Goal: Task Accomplishment & Management: Complete application form

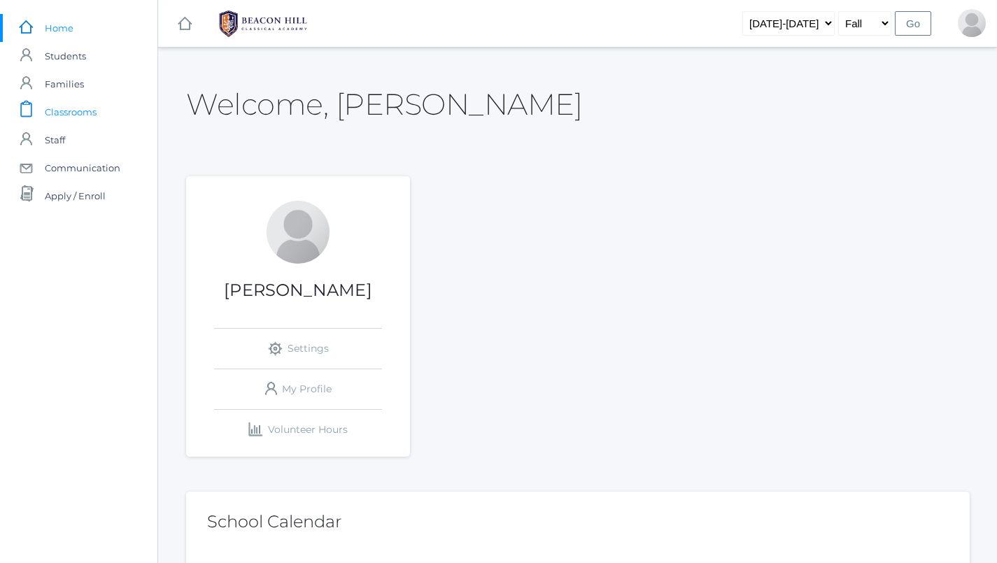
click at [74, 116] on span "Classrooms" at bounding box center [71, 112] width 52 height 28
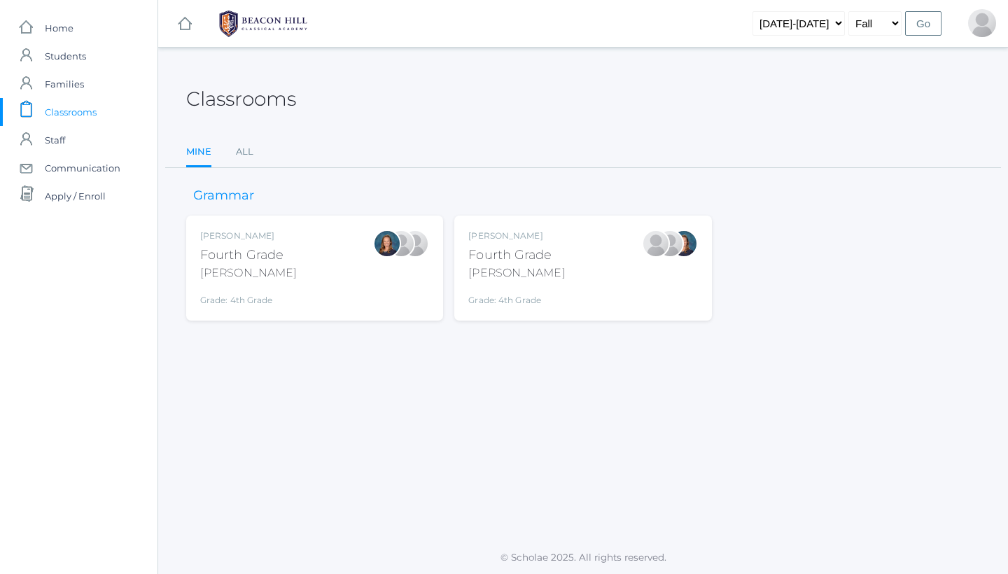
click at [552, 277] on div "[PERSON_NAME] Fourth Grade [PERSON_NAME] Grade: 4th Grade 04LA" at bounding box center [582, 268] width 229 height 77
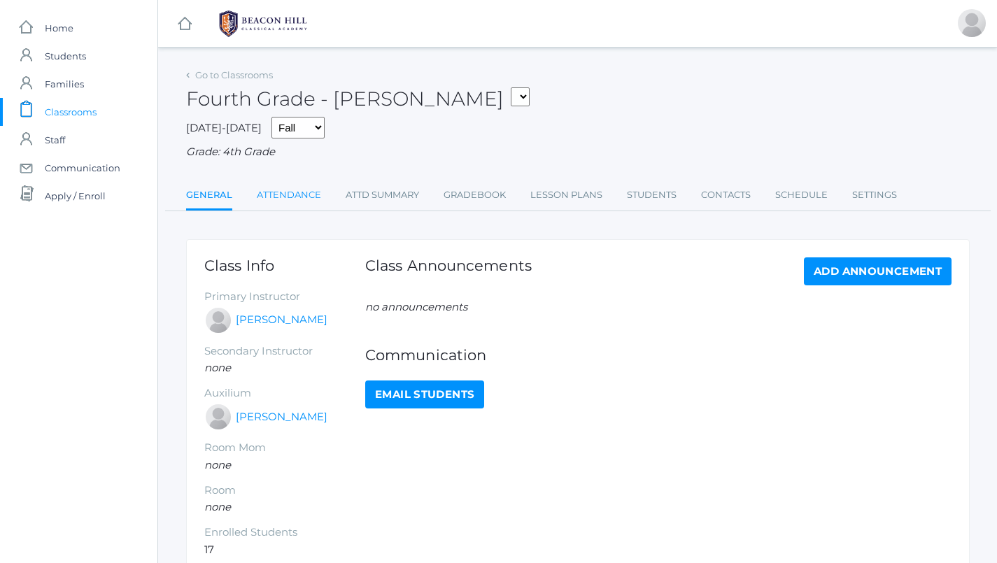
click at [281, 187] on link "Attendance" at bounding box center [289, 195] width 64 height 28
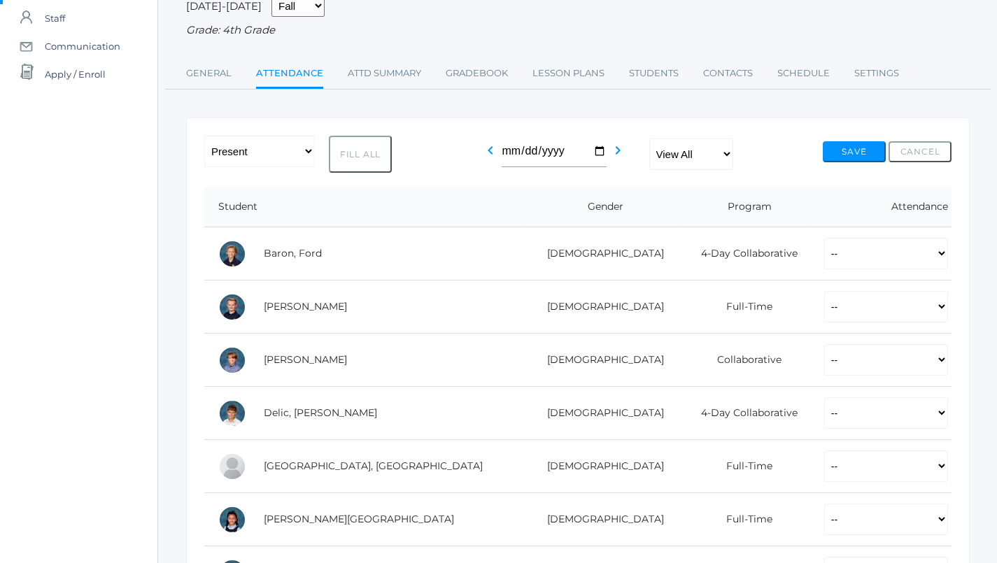
scroll to position [176, 0]
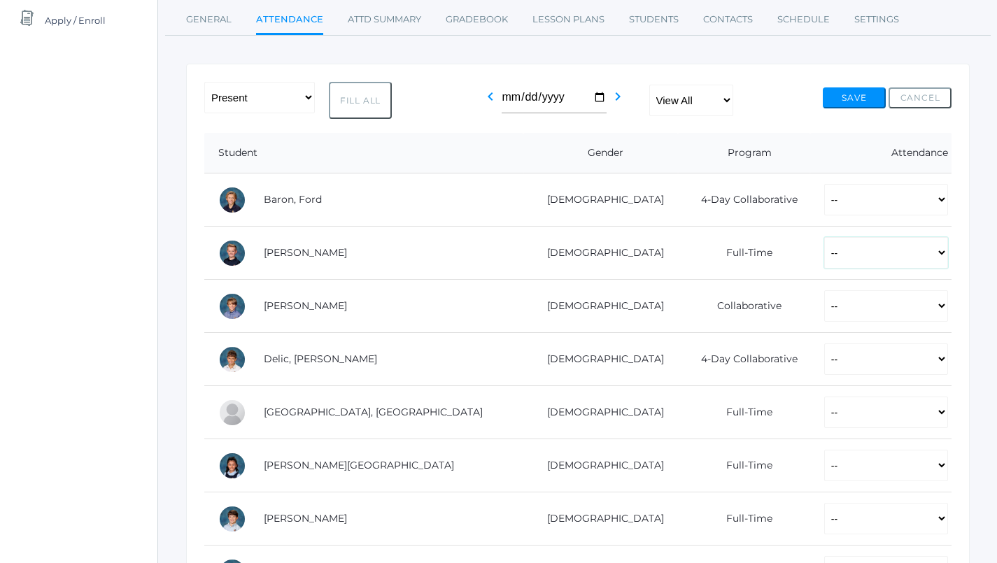
select select "P"
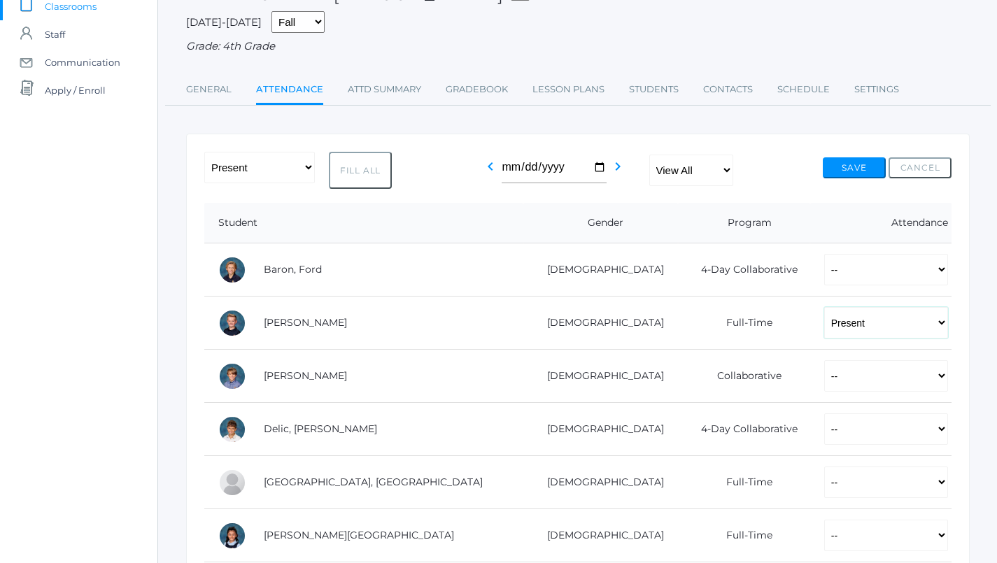
scroll to position [71, 0]
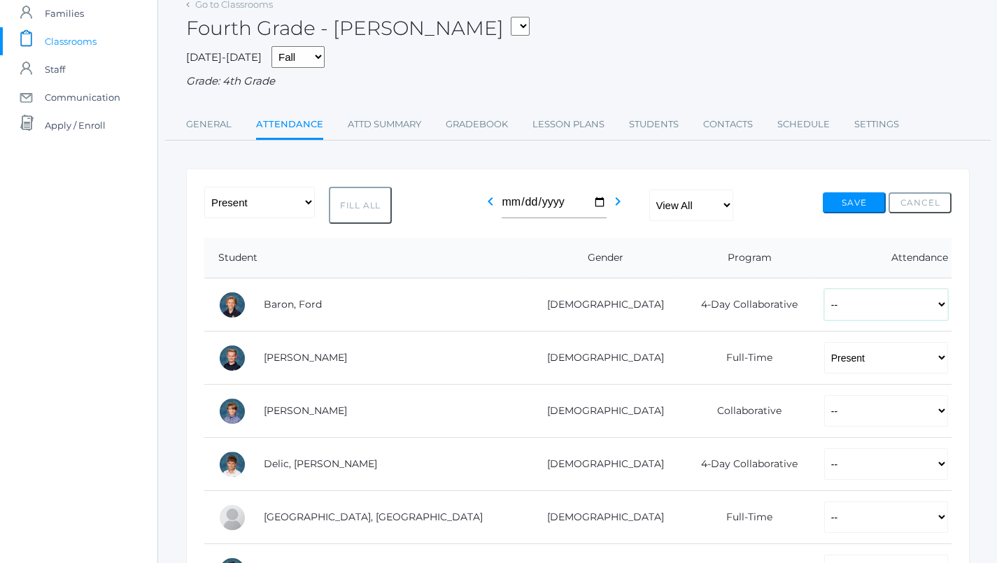
select select "P"
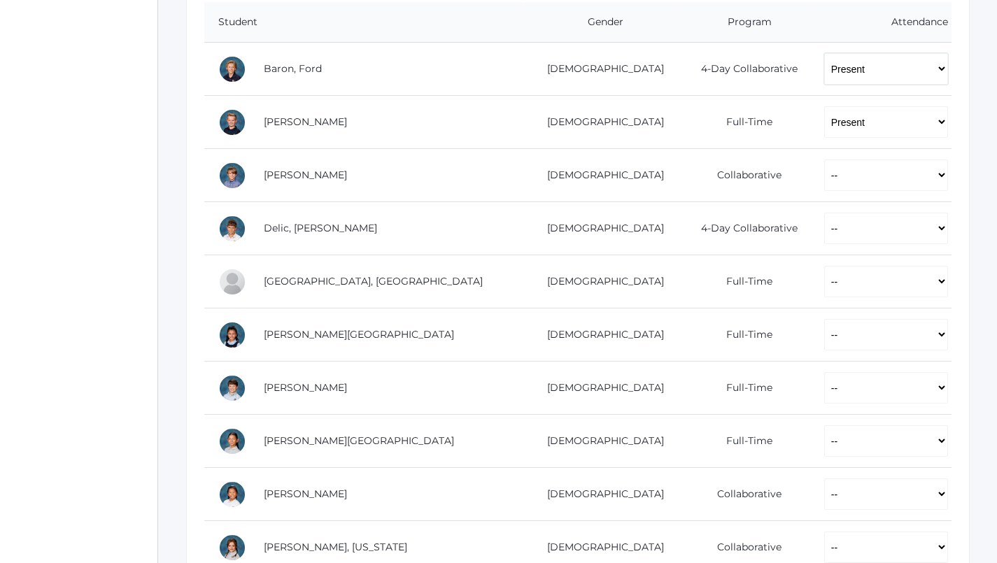
scroll to position [339, 0]
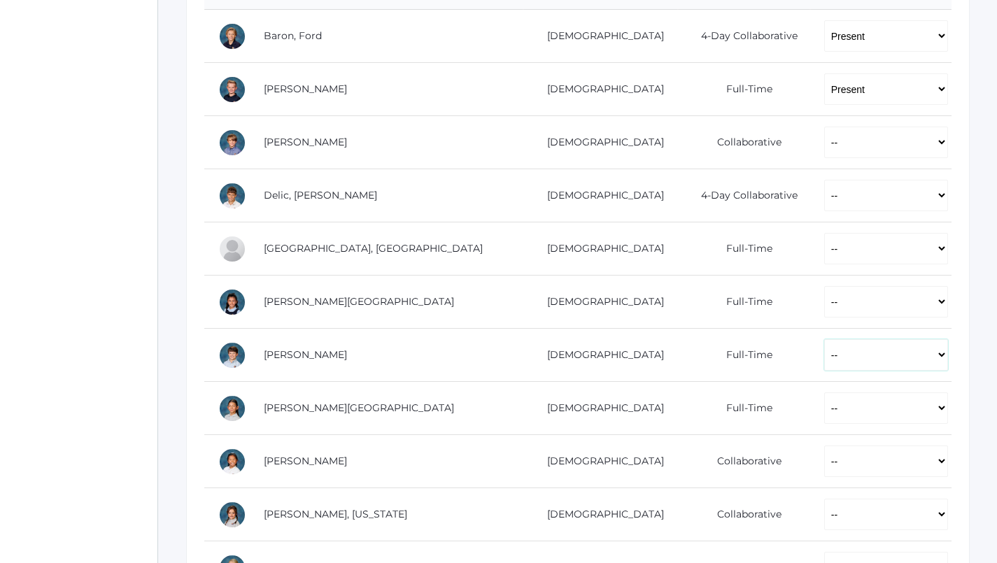
select select "P"
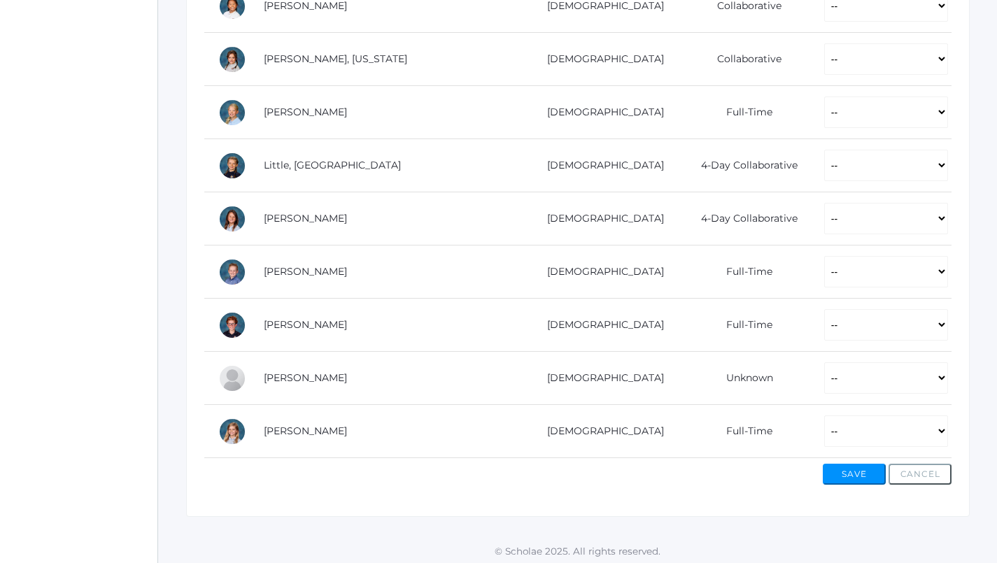
scroll to position [794, 0]
select select "P"
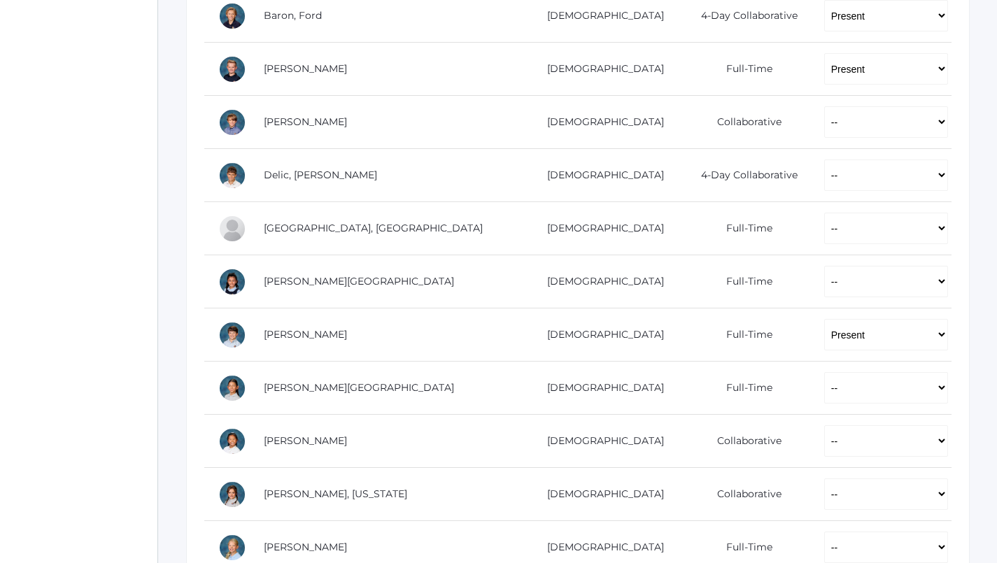
scroll to position [363, 0]
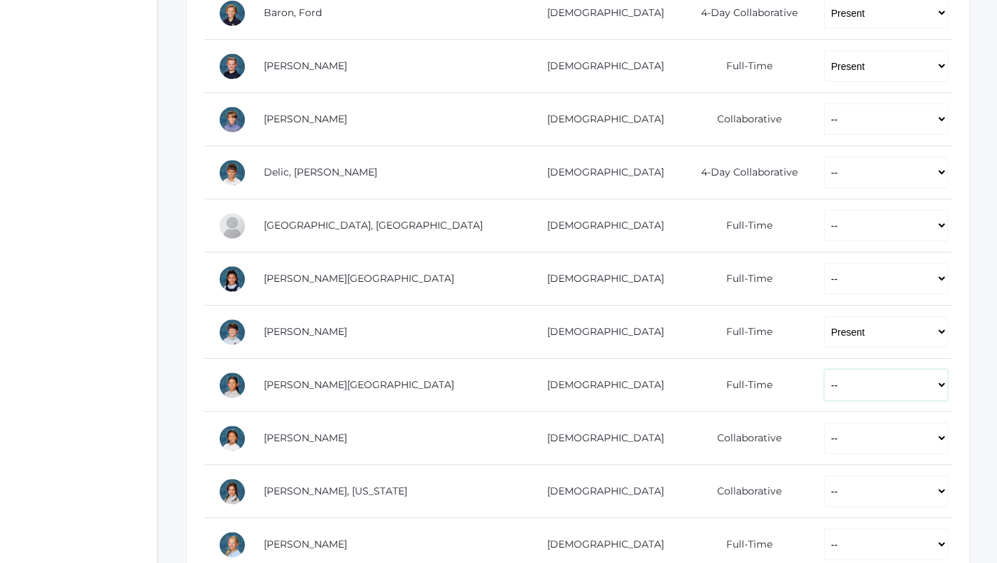
select select "P"
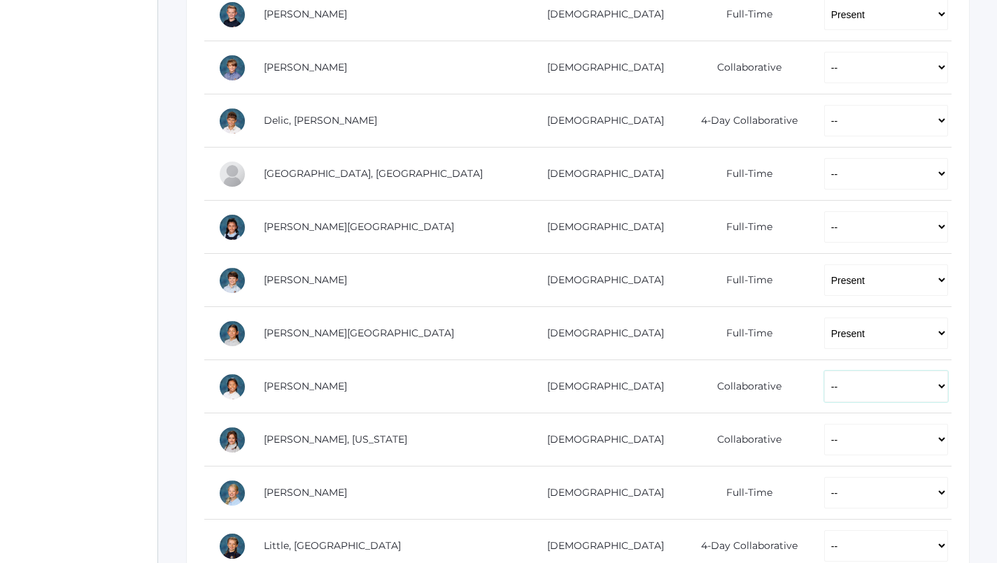
select select "P"
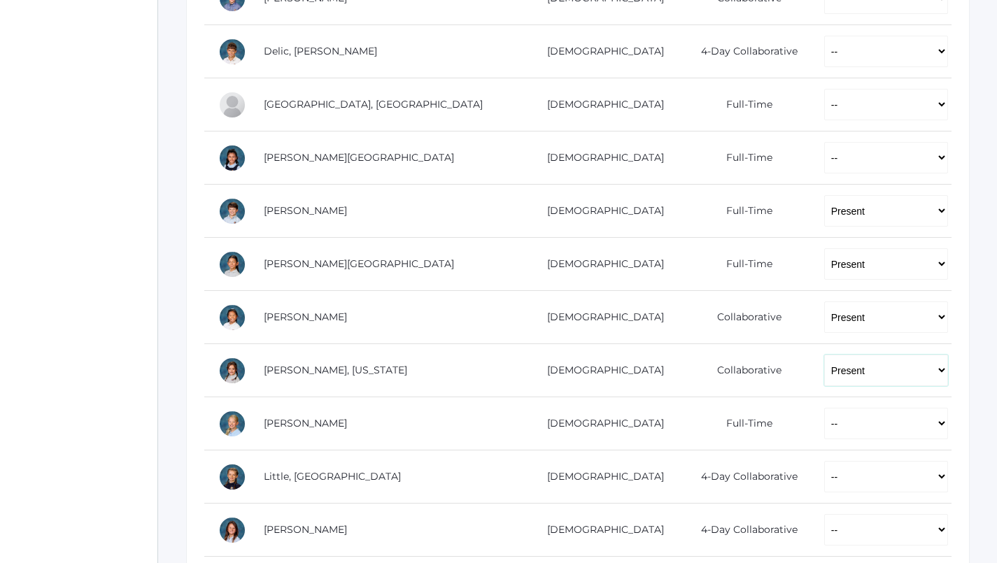
scroll to position [486, 0]
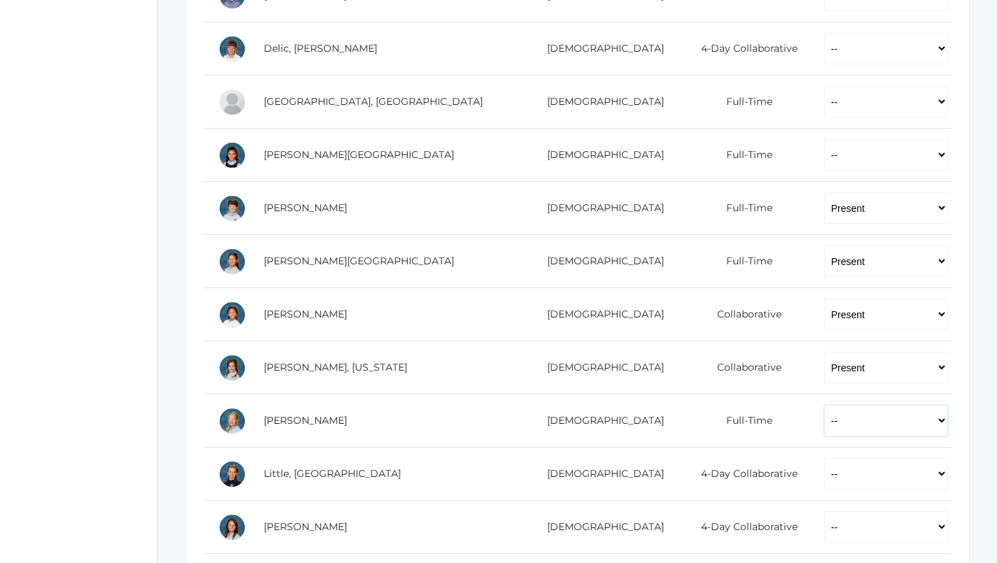
select select "P"
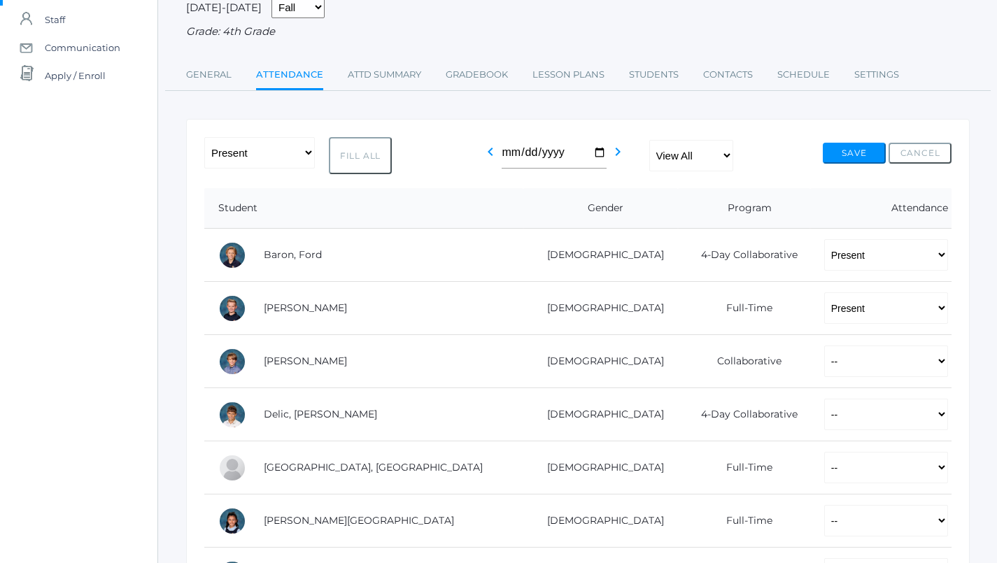
scroll to position [139, 0]
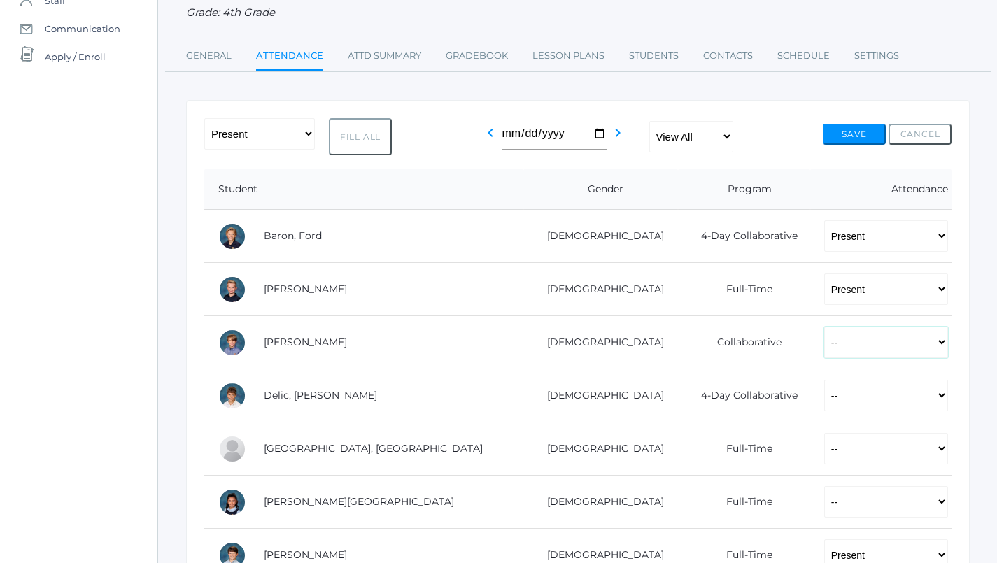
select select "P"
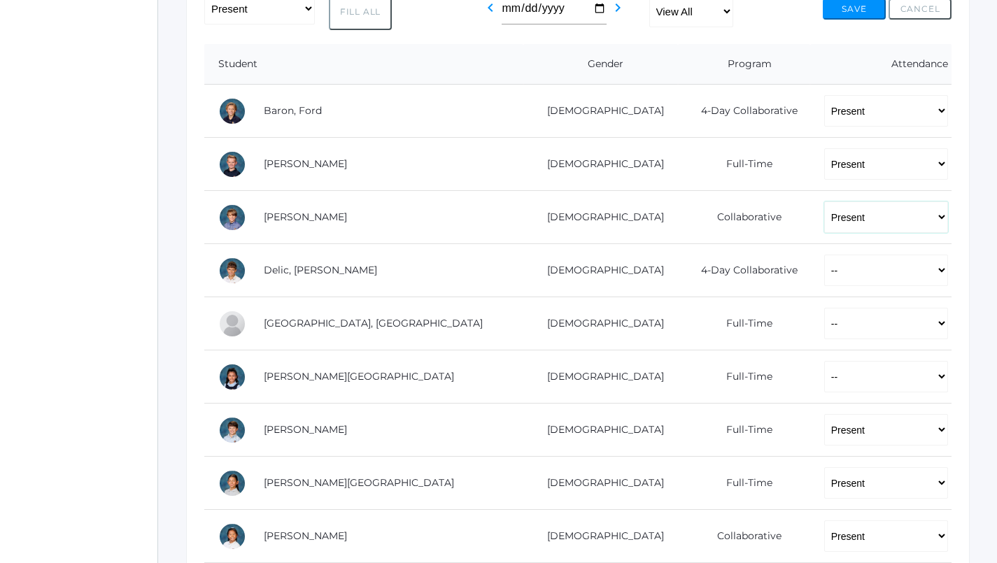
scroll to position [264, 0]
select select "TE"
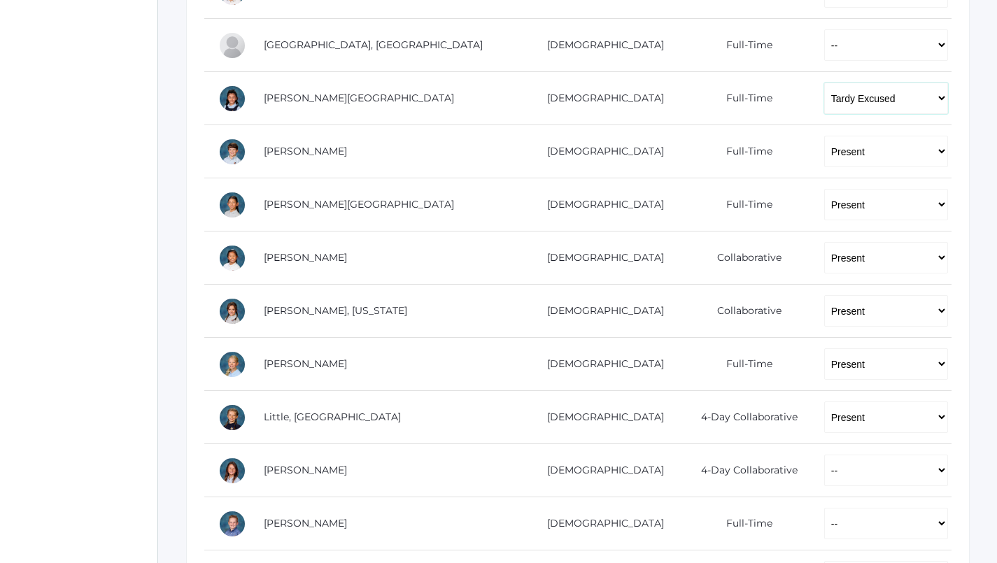
scroll to position [471, 0]
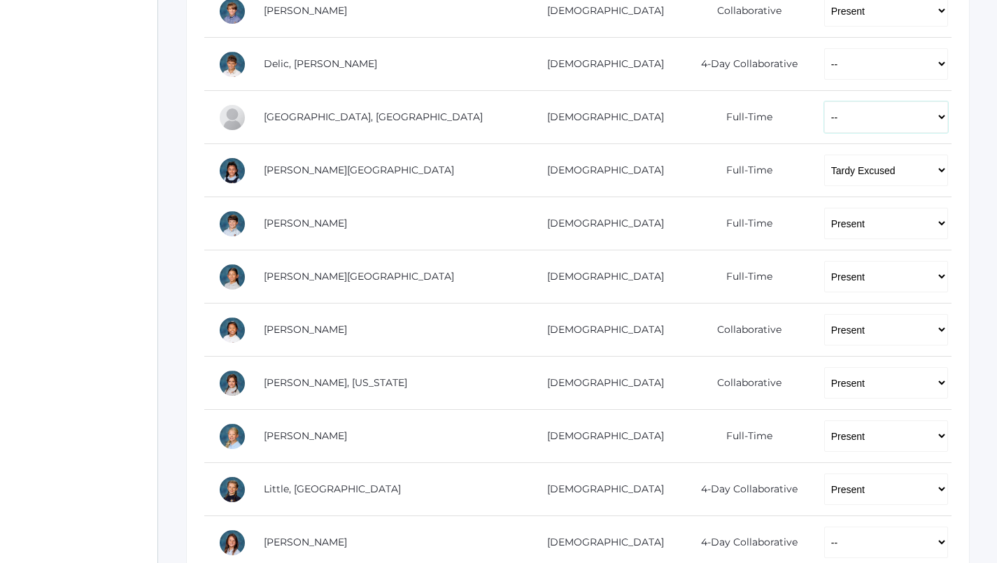
select select "P"
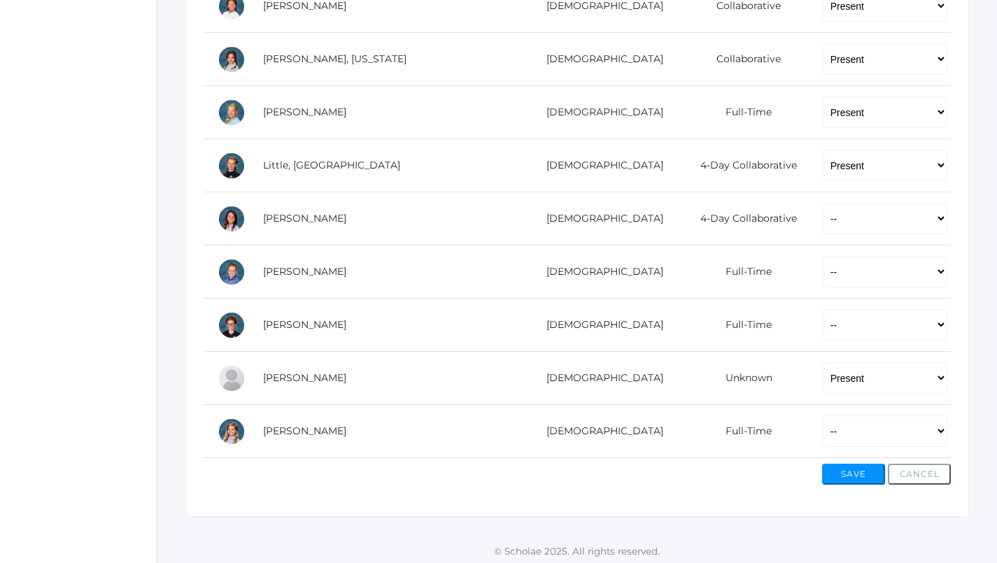
scroll to position [794, 0]
select select "P"
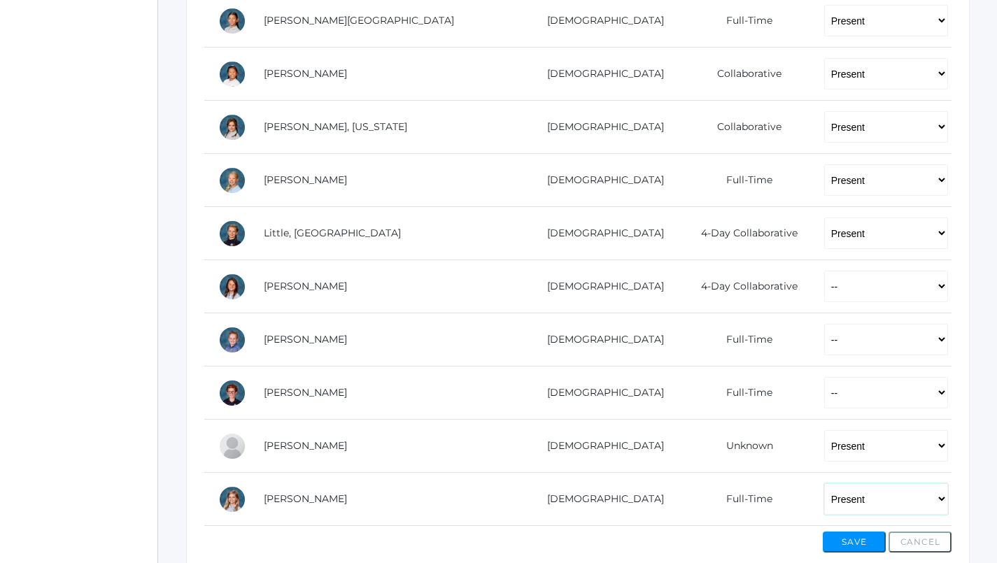
scroll to position [728, 0]
select select "P"
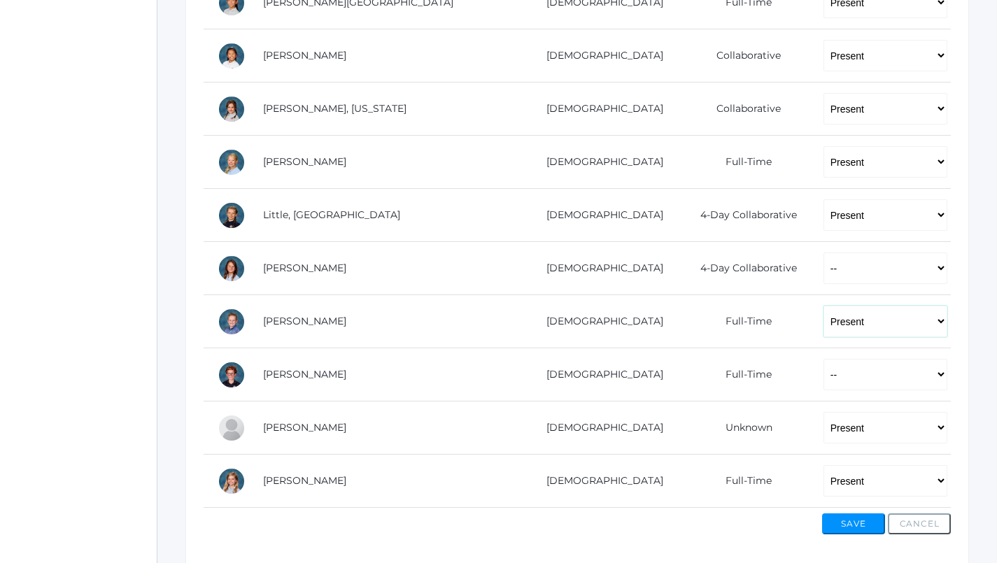
scroll to position [735, 1]
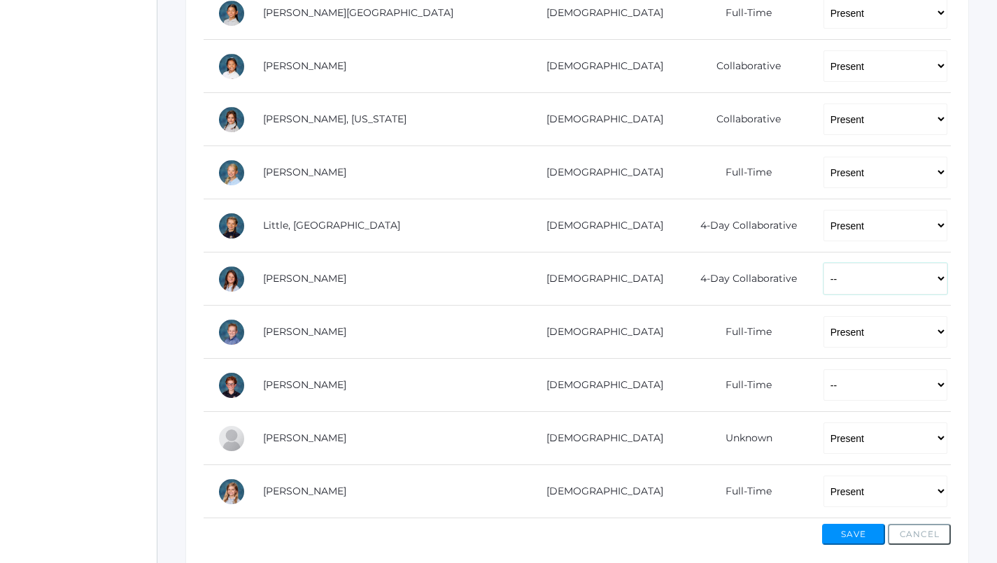
select select "AU"
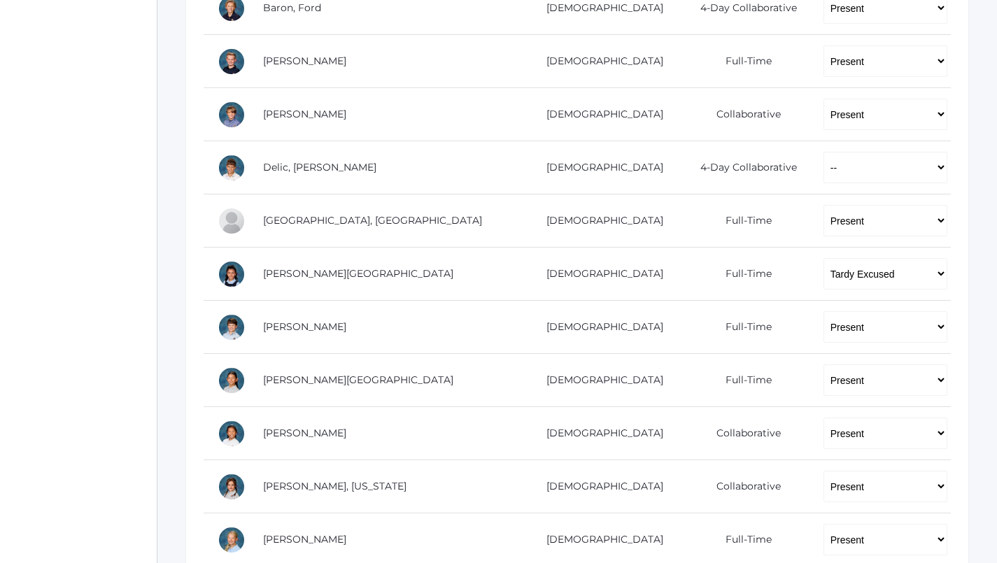
scroll to position [358, 1]
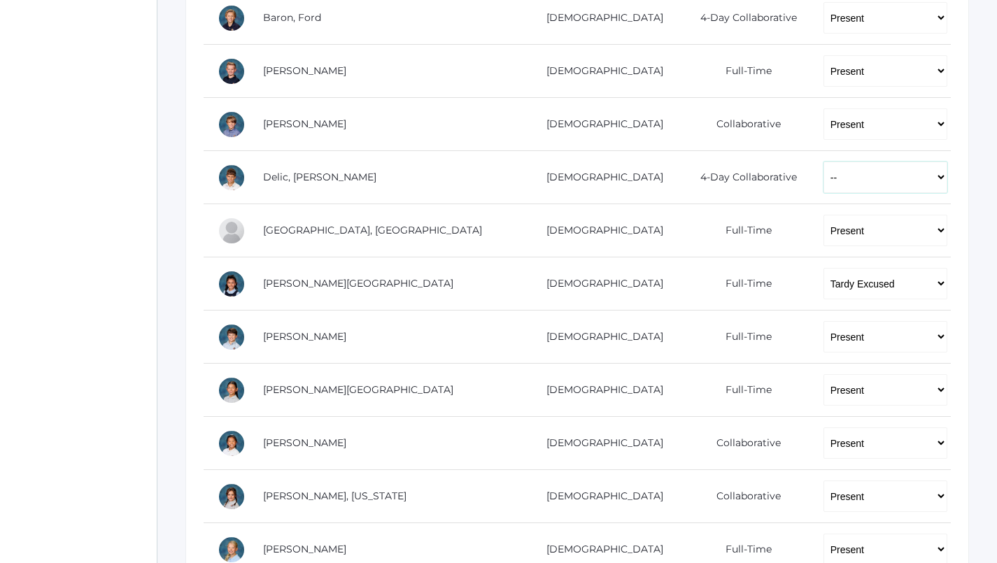
select select "AU"
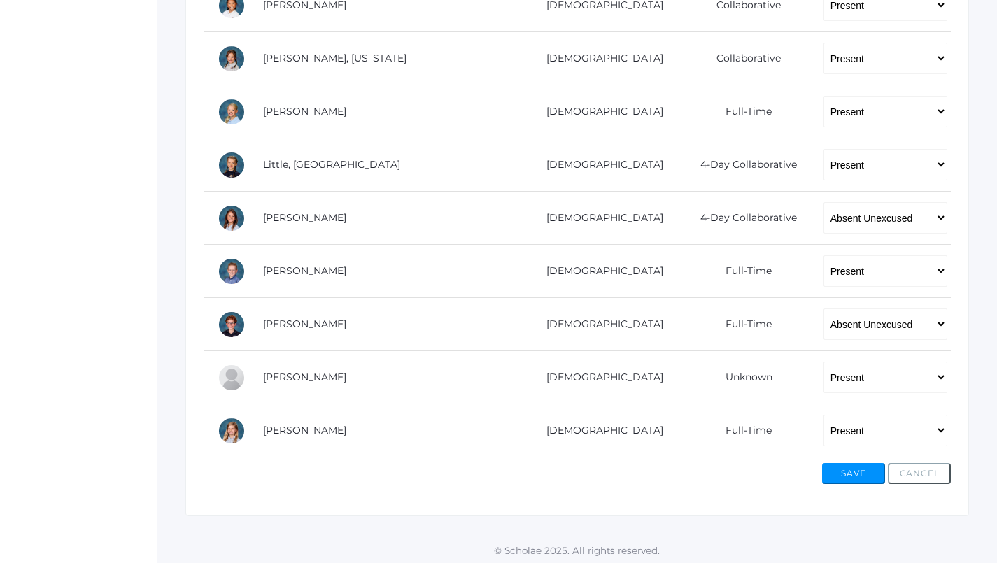
scroll to position [794, 1]
click at [857, 473] on button "Save" at bounding box center [853, 475] width 63 height 21
